Goal: Task Accomplishment & Management: Use online tool/utility

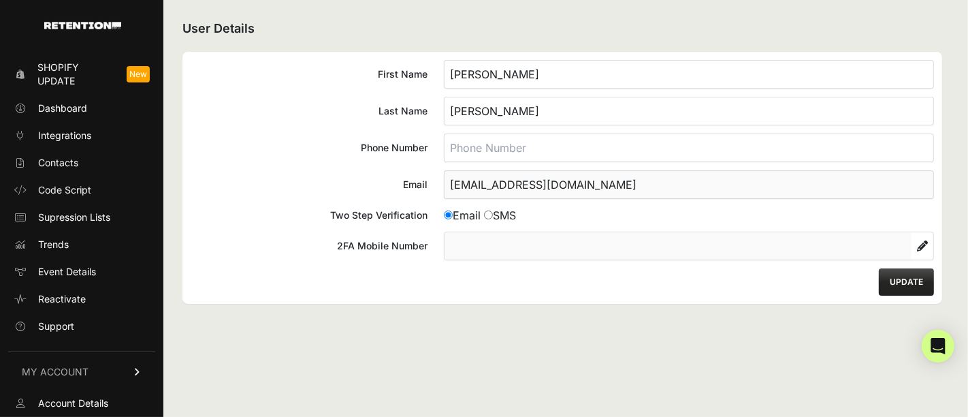
click at [72, 72] on span "Shopify Update" at bounding box center [76, 74] width 78 height 27
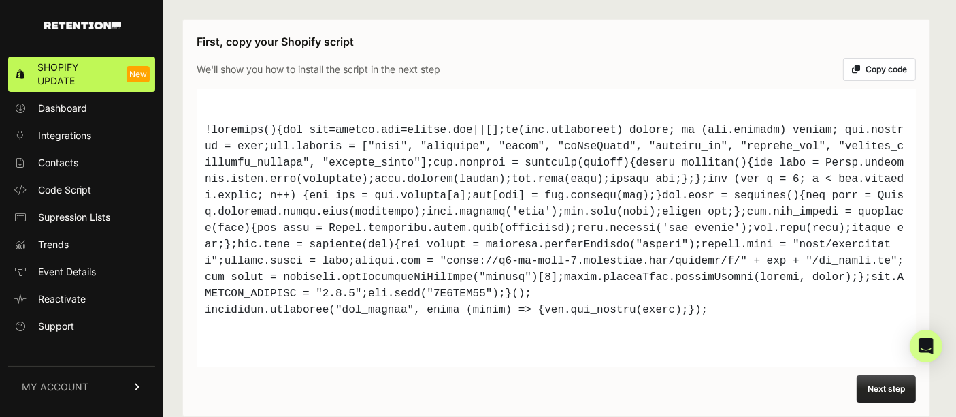
click at [872, 71] on button "Copy code" at bounding box center [879, 69] width 73 height 23
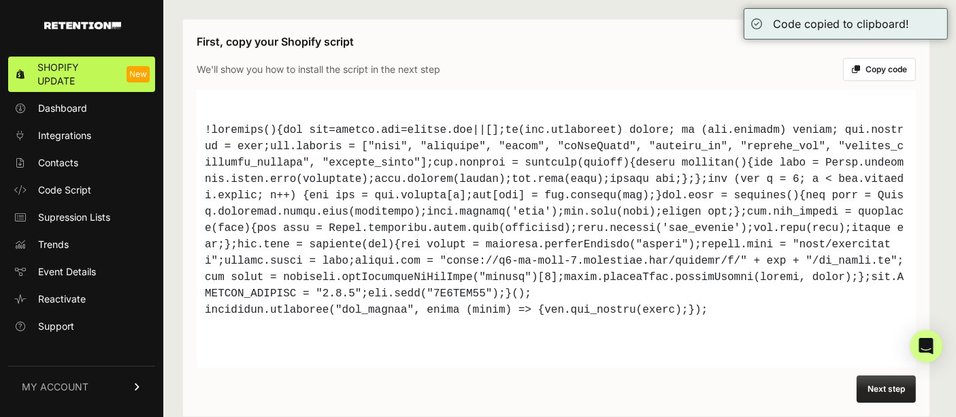
click at [906, 375] on button "Next step" at bounding box center [886, 388] width 59 height 27
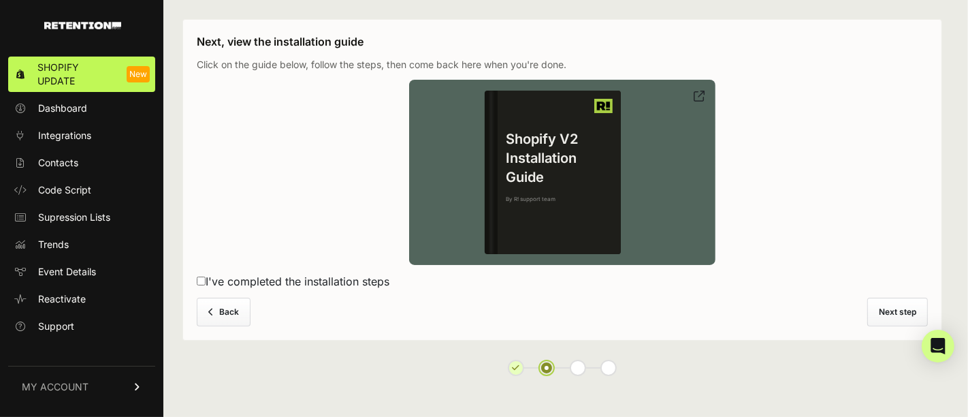
click at [918, 306] on div "Back Next step" at bounding box center [562, 311] width 731 height 29
click at [312, 282] on label "I've completed the installation steps" at bounding box center [562, 281] width 731 height 16
click at [206, 282] on input "I've completed the installation steps" at bounding box center [201, 280] width 9 height 9
checkbox input "true"
click at [875, 302] on button "Next step" at bounding box center [897, 311] width 61 height 29
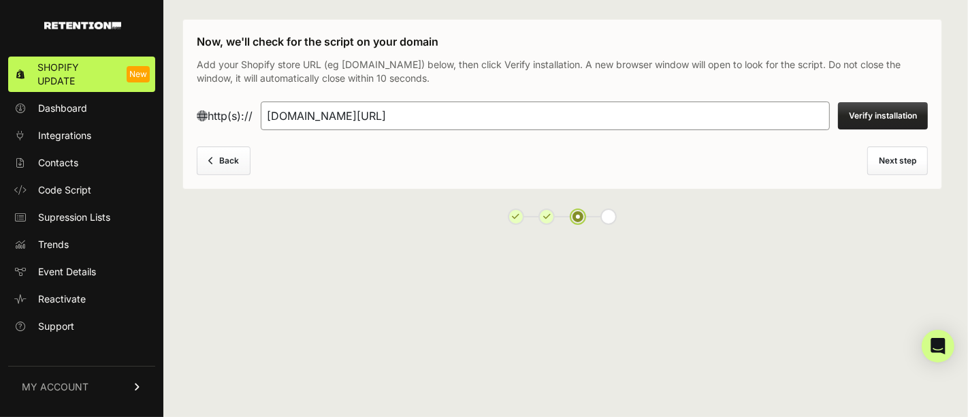
click at [867, 121] on button "Verify installation" at bounding box center [883, 115] width 90 height 27
type input "[DOMAIN_NAME]"
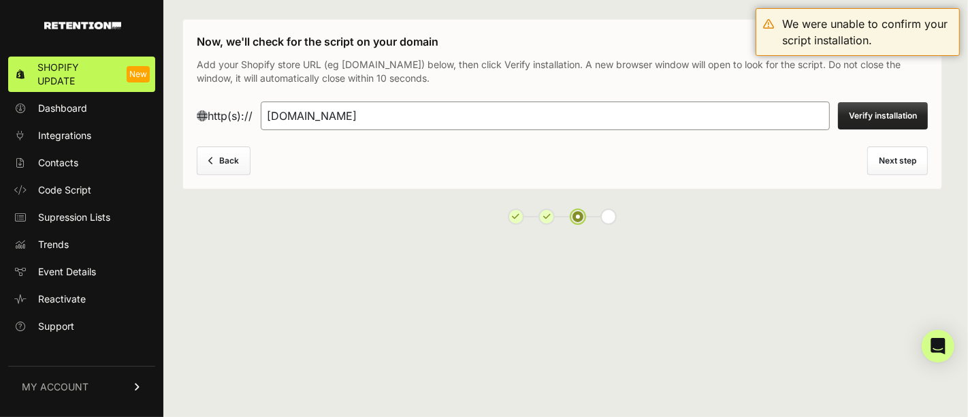
click at [886, 161] on div "Back Next step" at bounding box center [562, 160] width 731 height 29
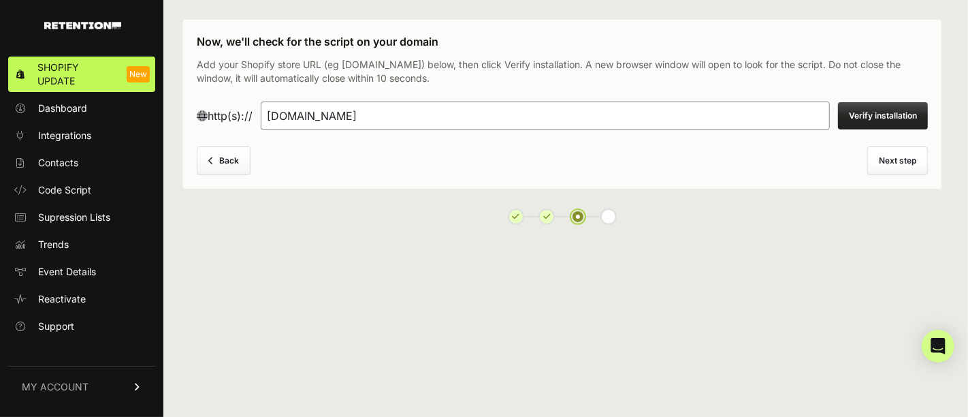
click at [245, 156] on button "Back" at bounding box center [224, 160] width 54 height 29
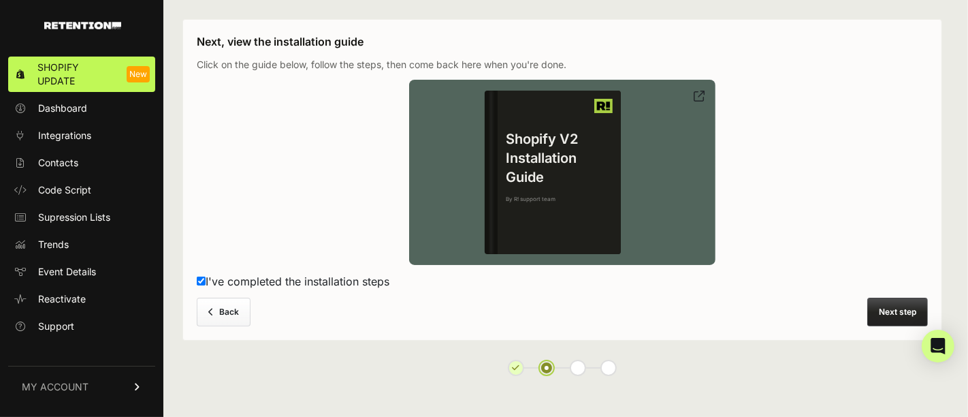
click at [507, 187] on div "Shopify V2 Installation Guide By R! support team" at bounding box center [559, 172] width 123 height 163
click at [913, 314] on button "Next step" at bounding box center [897, 311] width 61 height 29
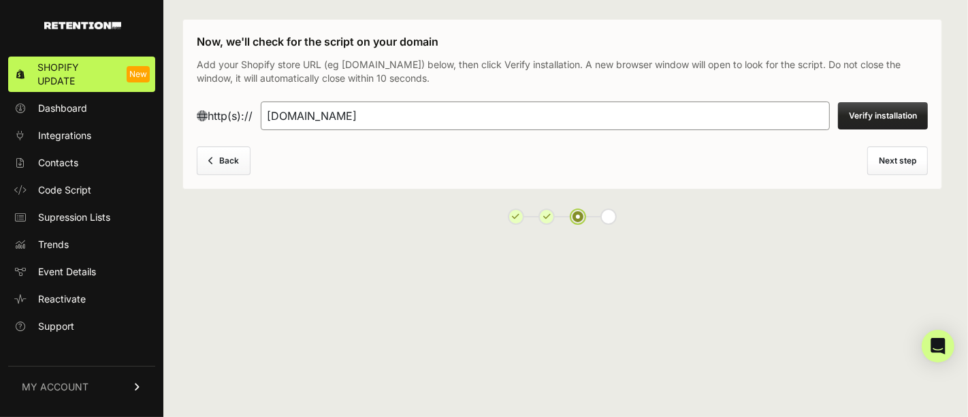
click at [879, 109] on button "Verify installation" at bounding box center [883, 115] width 90 height 27
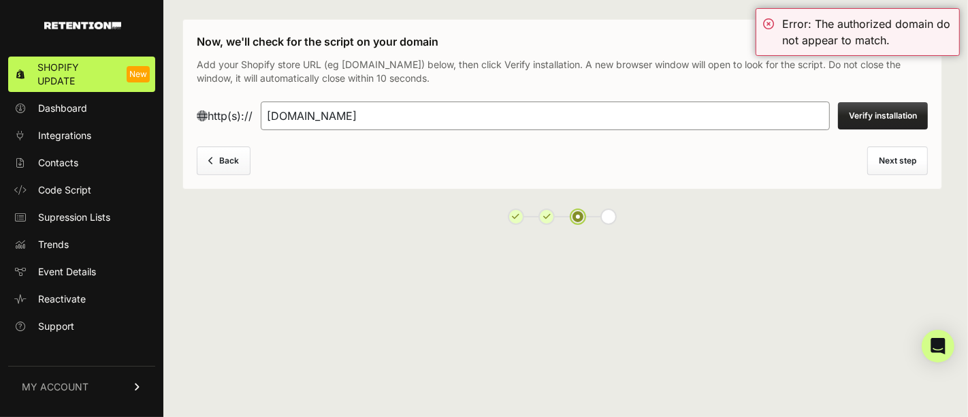
click at [870, 112] on button "Verify installation" at bounding box center [883, 115] width 90 height 27
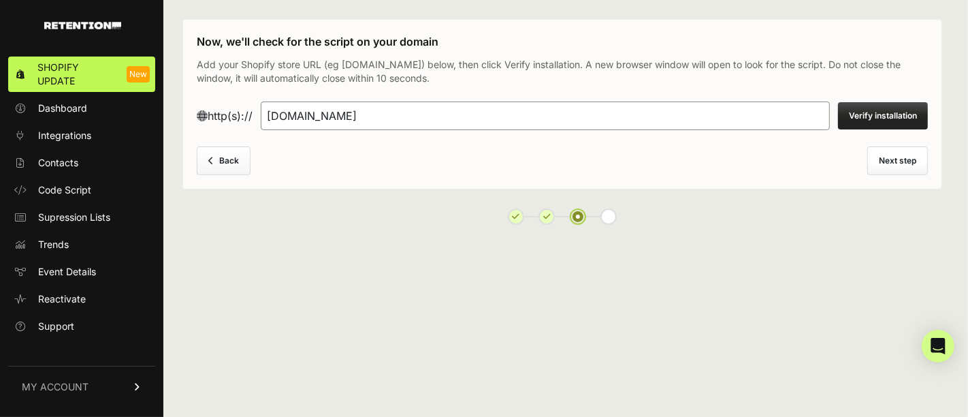
click at [892, 108] on button "Verify installation" at bounding box center [883, 115] width 90 height 27
click at [869, 111] on button "Verify installation" at bounding box center [883, 115] width 90 height 27
click at [869, 118] on button "Verify installation" at bounding box center [883, 115] width 90 height 27
click at [274, 13] on div "First, copy your Shopify script We'll show you how to install the script in the…" at bounding box center [562, 208] width 798 height 417
